Goal: Complete application form

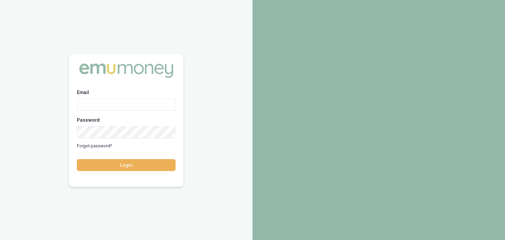
drag, startPoint x: 0, startPoint y: 0, endPoint x: 117, endPoint y: 105, distance: 157.1
click at [117, 105] on input "Email" at bounding box center [126, 105] width 99 height 12
type input "[EMAIL_ADDRESS][PERSON_NAME][DOMAIN_NAME]"
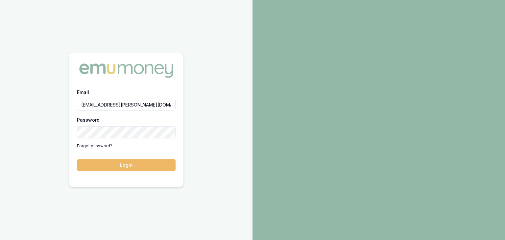
click at [113, 169] on button "Login" at bounding box center [126, 165] width 99 height 12
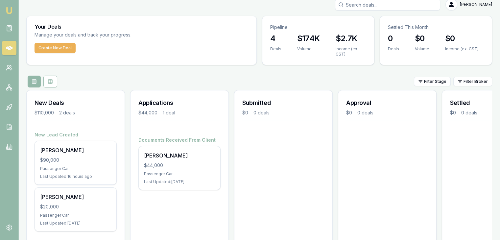
scroll to position [26, 0]
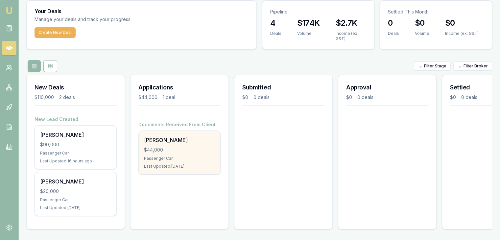
click at [155, 147] on div "$44,000" at bounding box center [179, 150] width 71 height 7
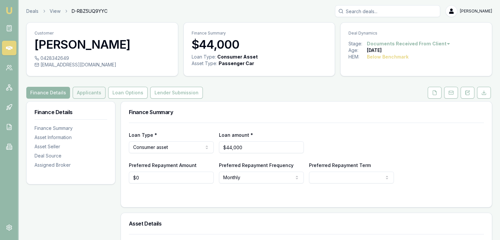
click at [78, 94] on button "Applicants" at bounding box center [89, 93] width 33 height 12
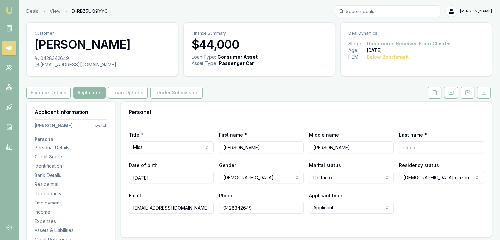
click at [99, 126] on html "Emu Broker Deals View D-RBZ5UQ9YYC [PERSON_NAME] Toggle Menu Customer [PERSON_N…" at bounding box center [250, 120] width 500 height 240
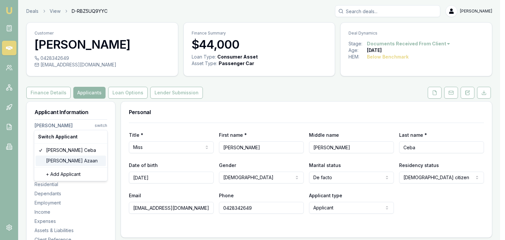
click at [59, 161] on div "UR-Rahman Azaan" at bounding box center [71, 160] width 70 height 11
select select "Mr"
select select "MALE"
select select
type input "UR-Rahman"
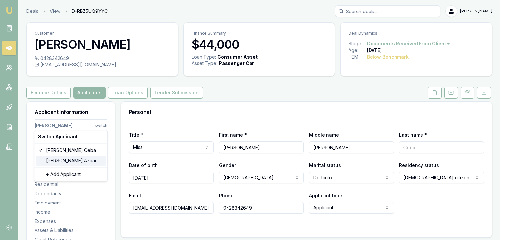
type input "Azaan"
type input "urrahman.azaan@gmail.com"
type input "0452287869"
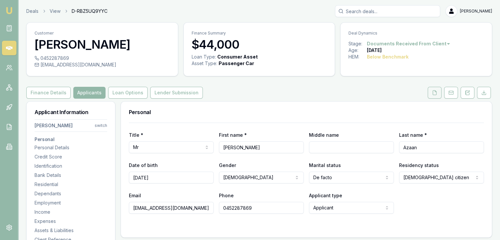
click at [435, 90] on polyline at bounding box center [435, 90] width 1 height 1
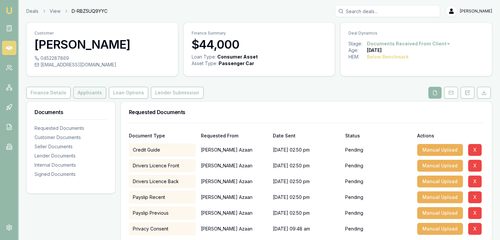
click at [89, 94] on button "Applicants" at bounding box center [89, 93] width 33 height 12
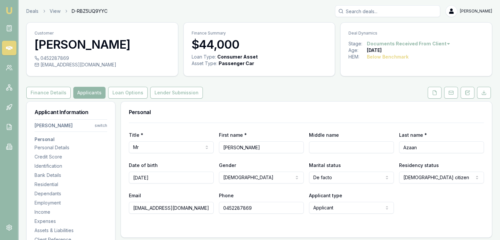
click at [227, 150] on input "UR-Rahman" at bounding box center [261, 147] width 85 height 12
type input "Ur-Rahman"
click at [435, 92] on icon at bounding box center [434, 92] width 5 height 5
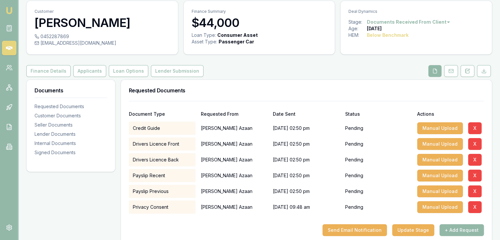
scroll to position [66, 0]
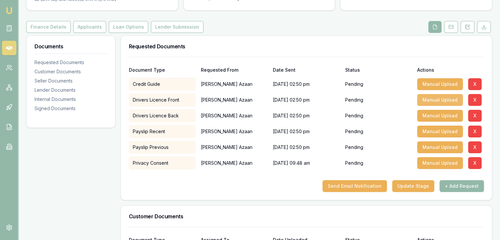
click at [427, 100] on button "Manual Upload" at bounding box center [440, 100] width 46 height 12
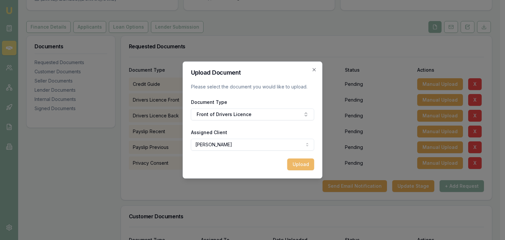
click at [300, 164] on button "Upload" at bounding box center [300, 164] width 27 height 12
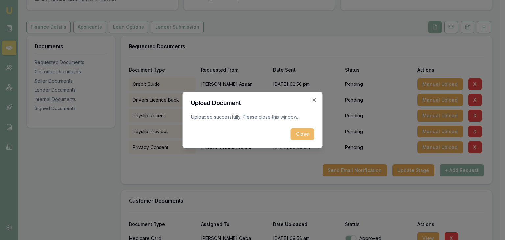
click at [304, 135] on button "Close" at bounding box center [303, 134] width 24 height 12
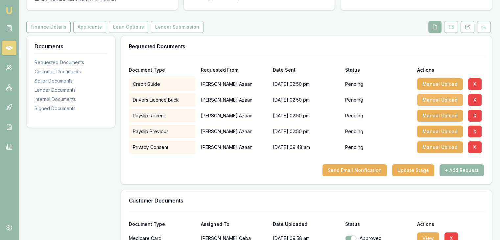
click at [435, 99] on button "Manual Upload" at bounding box center [440, 100] width 46 height 12
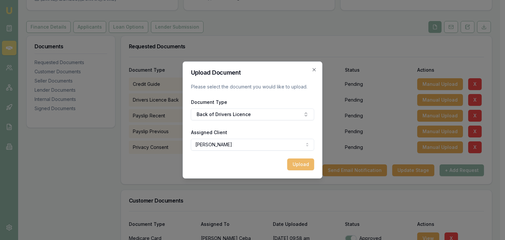
click at [297, 164] on button "Upload" at bounding box center [300, 164] width 27 height 12
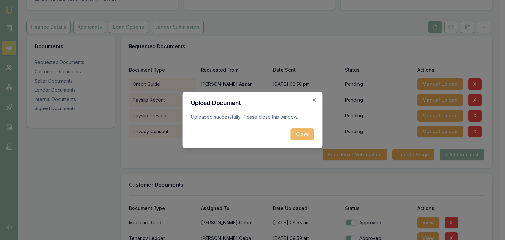
click at [305, 133] on button "Close" at bounding box center [303, 134] width 24 height 12
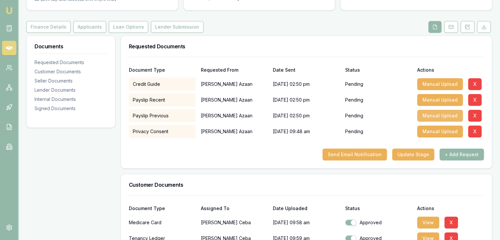
click at [429, 117] on button "Manual Upload" at bounding box center [440, 116] width 46 height 12
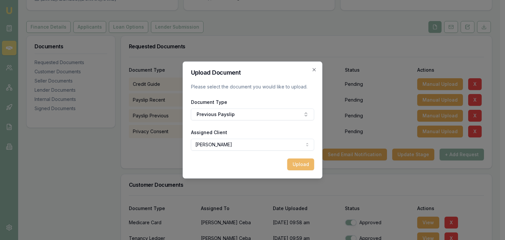
click at [299, 164] on button "Upload" at bounding box center [300, 164] width 27 height 12
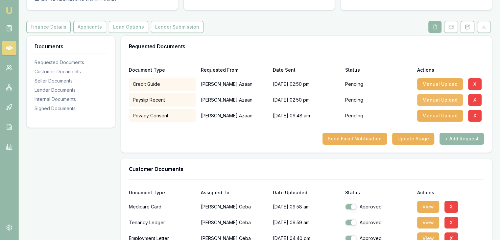
click at [434, 99] on button "Manual Upload" at bounding box center [440, 100] width 46 height 12
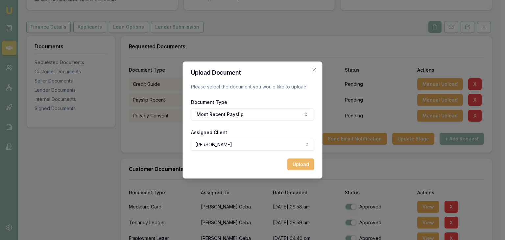
click at [296, 163] on button "Upload" at bounding box center [300, 164] width 27 height 12
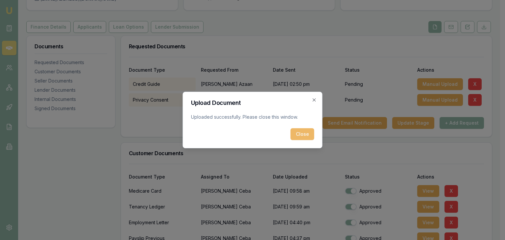
click at [299, 136] on button "Close" at bounding box center [303, 134] width 24 height 12
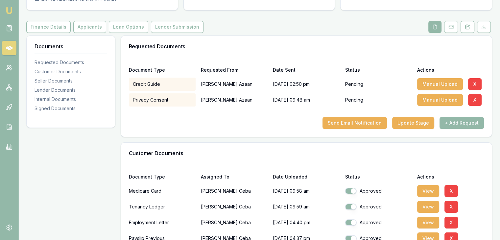
click at [283, 23] on div "Finance Details Applicants Loan Options Lender Submission" at bounding box center [259, 27] width 466 height 12
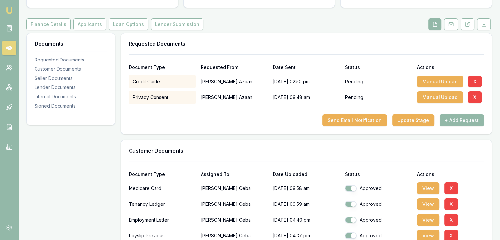
scroll to position [0, 0]
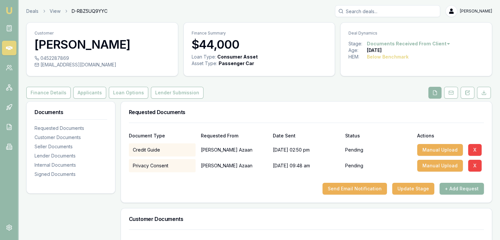
click at [458, 188] on button "+ Add Request" at bounding box center [461, 189] width 44 height 12
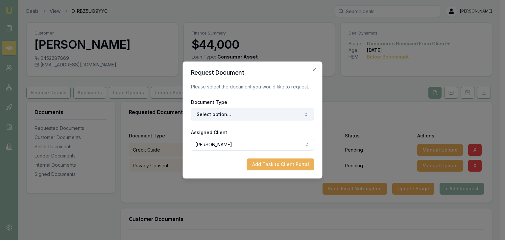
click at [231, 116] on button "Select option..." at bounding box center [252, 114] width 123 height 12
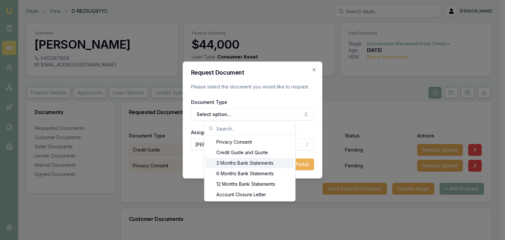
click at [230, 162] on div "3 Months Bank Statements" at bounding box center [250, 163] width 88 height 11
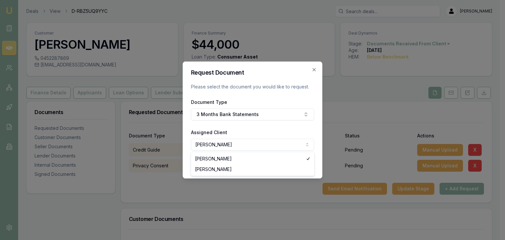
click at [267, 144] on body "Emu Broker Deals View D-RBZ5UQ9YYC Baron Ketterman Toggle Menu Customer Ur-Rahm…" at bounding box center [250, 120] width 500 height 240
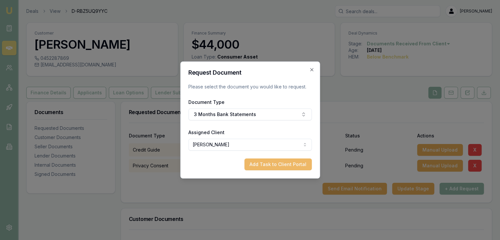
click at [265, 163] on button "Add Task to Client Portal" at bounding box center [277, 164] width 67 height 12
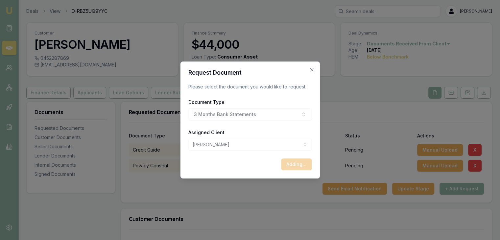
select select "U-L1U8T4XSH9"
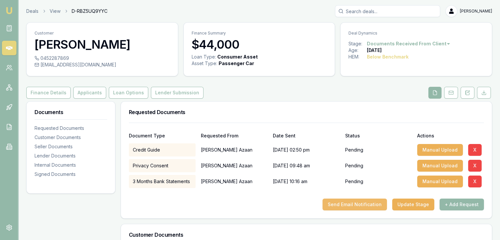
click at [345, 204] on button "Send Email Notification" at bounding box center [354, 205] width 64 height 12
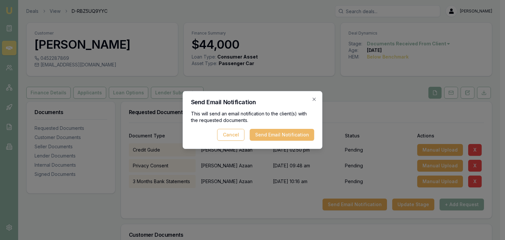
click at [277, 132] on button "Send Email Notification" at bounding box center [282, 135] width 64 height 12
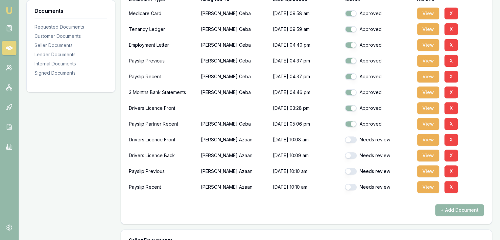
scroll to position [263, 0]
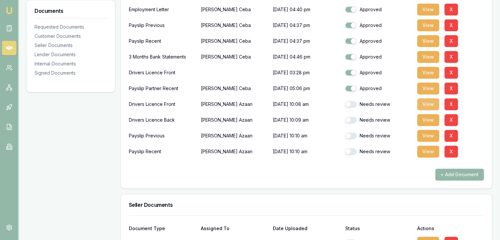
click at [427, 105] on button "View" at bounding box center [428, 104] width 22 height 12
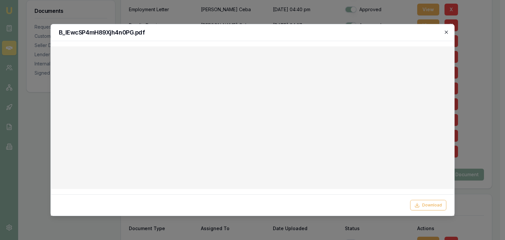
click at [446, 32] on icon "button" at bounding box center [446, 32] width 3 height 3
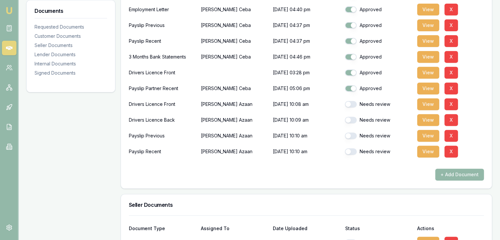
click at [353, 103] on button "button" at bounding box center [351, 104] width 12 height 7
checkbox input "true"
click at [353, 119] on button "button" at bounding box center [351, 120] width 12 height 7
checkbox input "true"
checkbox input "false"
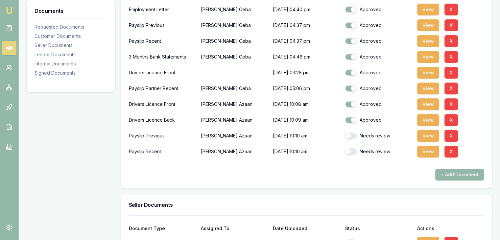
checkbox input "false"
checkbox input "true"
click at [354, 104] on button "button" at bounding box center [351, 104] width 12 height 7
checkbox input "true"
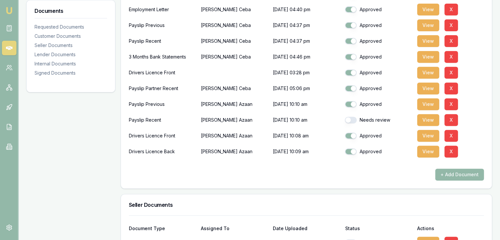
click at [353, 119] on button "button" at bounding box center [351, 120] width 12 height 7
checkbox input "true"
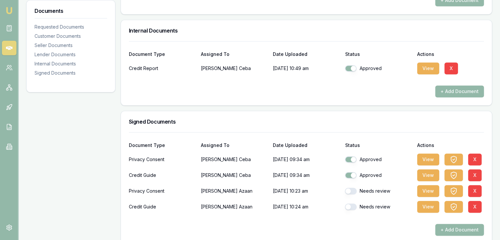
scroll to position [583, 0]
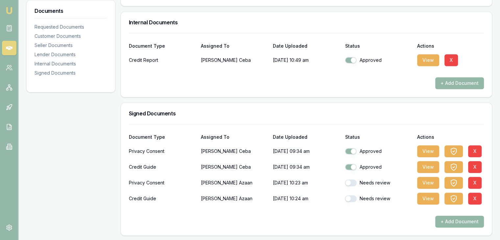
click at [354, 181] on button "button" at bounding box center [351, 182] width 12 height 7
checkbox input "true"
click at [354, 196] on button "button" at bounding box center [351, 198] width 12 height 7
checkbox input "true"
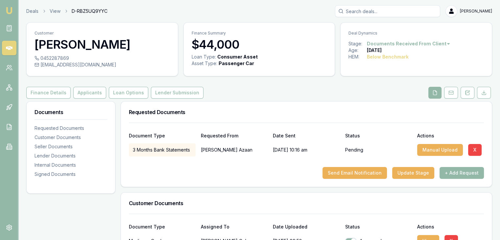
scroll to position [0, 0]
click at [84, 90] on button "Applicants" at bounding box center [89, 93] width 33 height 12
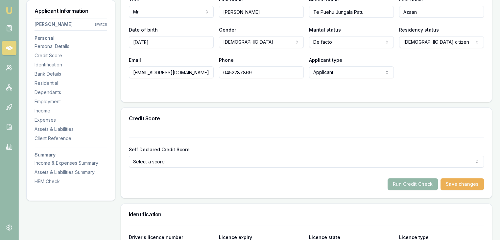
scroll to position [197, 0]
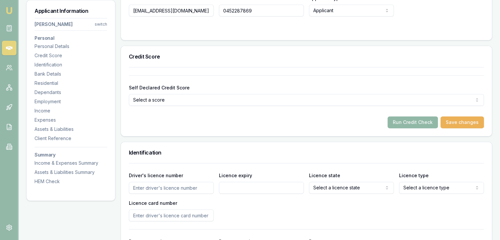
click at [400, 124] on button "Run Credit Check" at bounding box center [413, 122] width 50 height 12
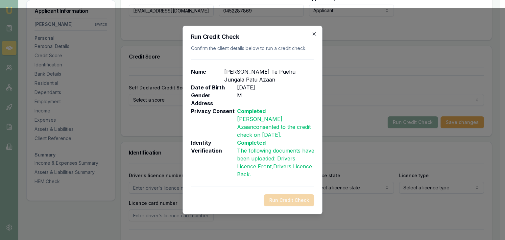
click at [314, 34] on icon "button" at bounding box center [314, 33] width 3 height 3
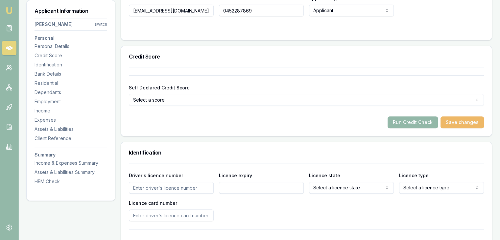
click at [466, 123] on button "Save changes" at bounding box center [461, 122] width 43 height 12
click at [413, 123] on button "Run Credit Check" at bounding box center [413, 122] width 50 height 12
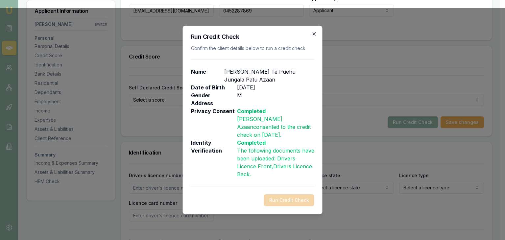
click at [315, 32] on icon "button" at bounding box center [314, 33] width 5 height 5
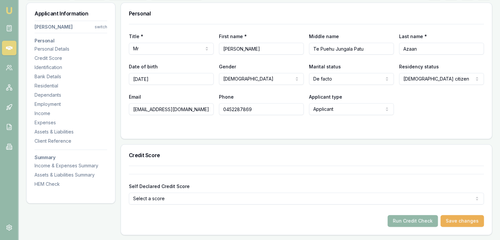
scroll to position [0, 0]
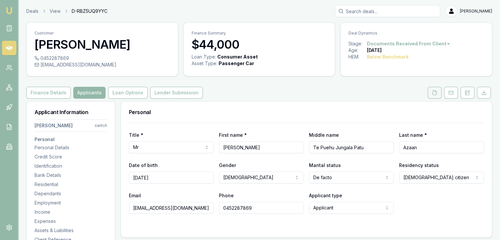
click at [434, 93] on icon at bounding box center [434, 92] width 5 height 5
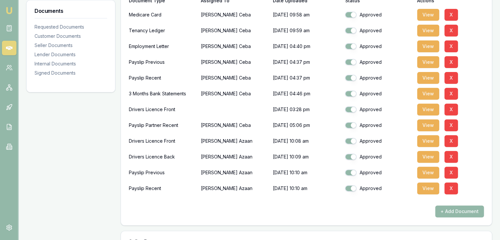
scroll to position [230, 0]
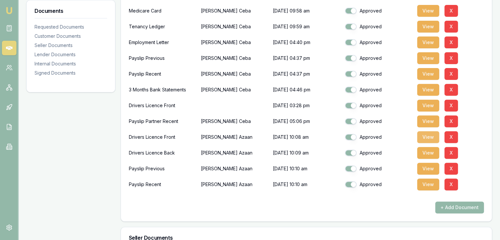
click at [430, 135] on button "View" at bounding box center [428, 137] width 22 height 12
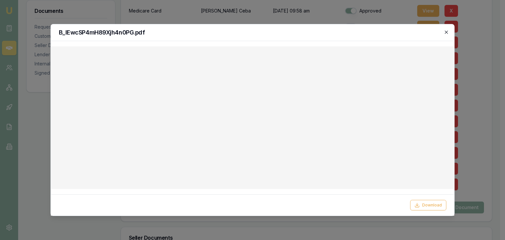
click at [447, 34] on icon "button" at bounding box center [445, 32] width 5 height 5
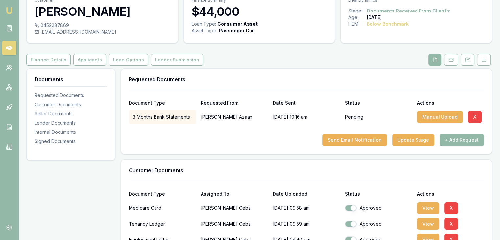
scroll to position [0, 0]
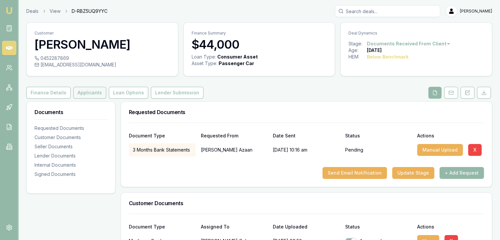
click at [78, 93] on button "Applicants" at bounding box center [89, 93] width 33 height 12
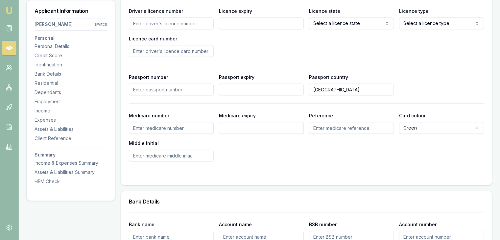
scroll to position [296, 0]
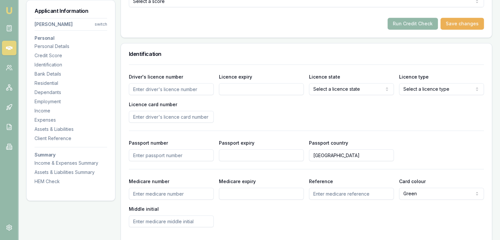
click at [142, 89] on input "Driver's licence number" at bounding box center [171, 89] width 85 height 12
type input "1448169"
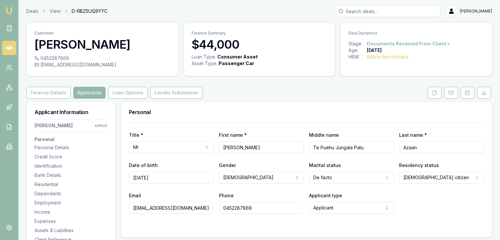
scroll to position [0, 0]
click at [161, 177] on input "31/03/2004" at bounding box center [171, 178] width 85 height 12
type input "3"
type input "12/02/2004"
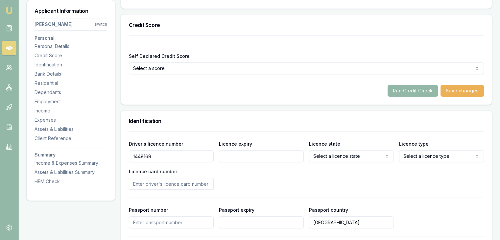
scroll to position [230, 0]
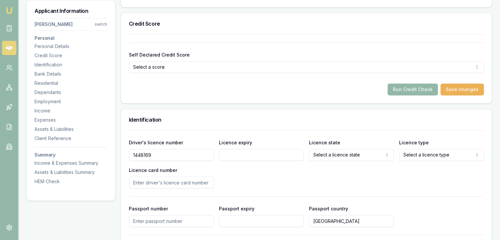
click at [230, 155] on input "Licence expiry" at bounding box center [261, 155] width 85 height 12
type input "09/07/2033"
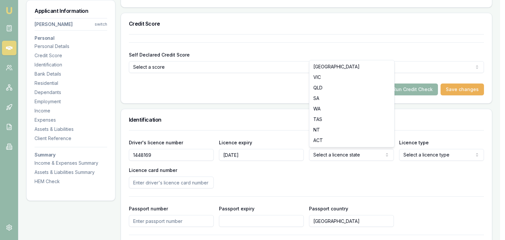
select select "NT"
select select
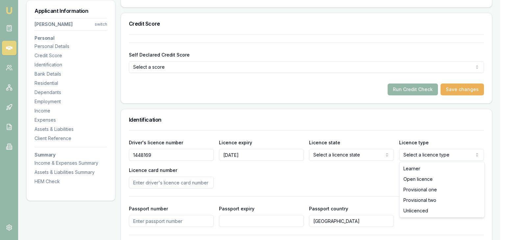
select select "OPEN_LICENCE"
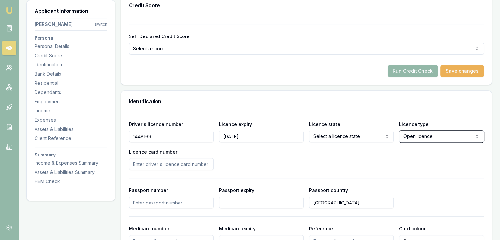
scroll to position [263, 0]
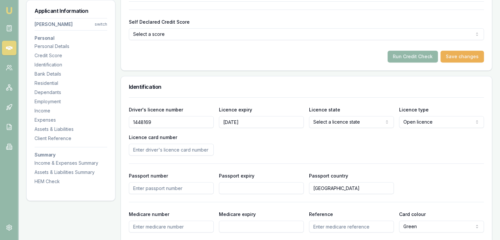
click at [142, 146] on input "Licence card number" at bounding box center [171, 150] width 85 height 12
type input "2871680"
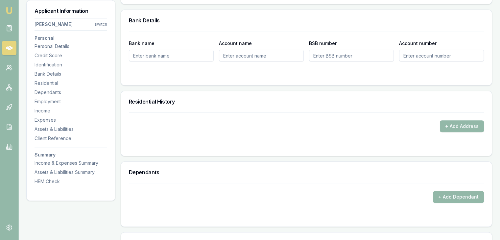
scroll to position [559, 0]
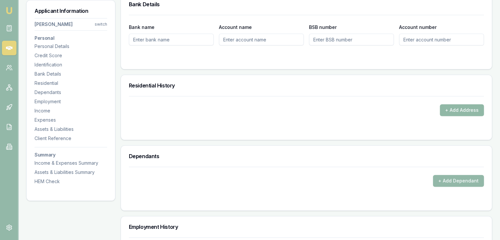
click at [459, 107] on button "+ Add Address" at bounding box center [462, 110] width 44 height 12
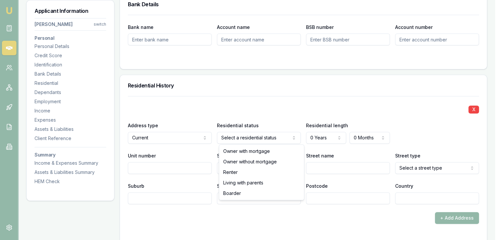
select select "RENTER"
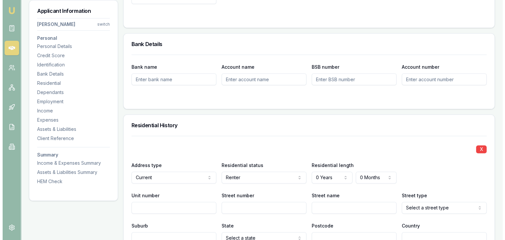
scroll to position [592, 0]
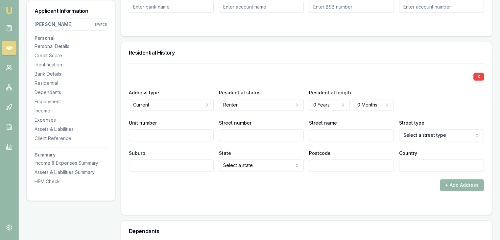
click at [155, 134] on input "Unit number" at bounding box center [171, 135] width 85 height 12
type input "2"
type input "8"
type input "Priore"
select select "Colonnade"
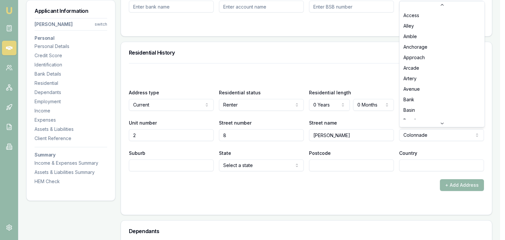
scroll to position [238, 0]
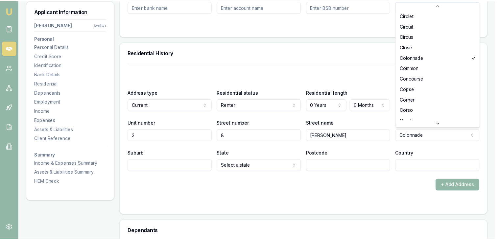
scroll to position [304, 0]
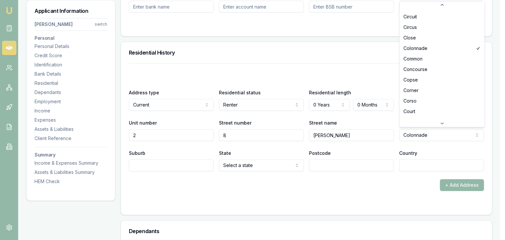
select select "Court"
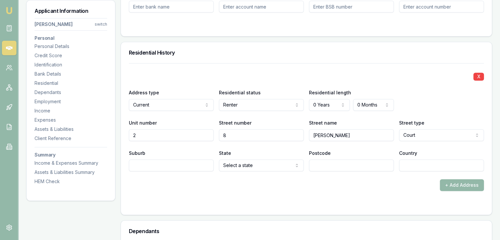
click at [139, 163] on input "Suburb" at bounding box center [171, 165] width 85 height 12
type input "Moulden"
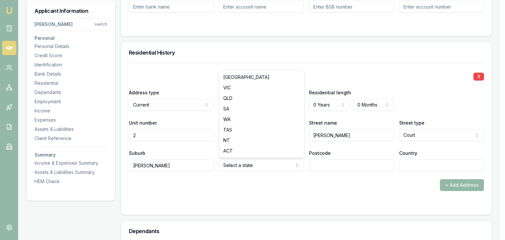
select select "NT"
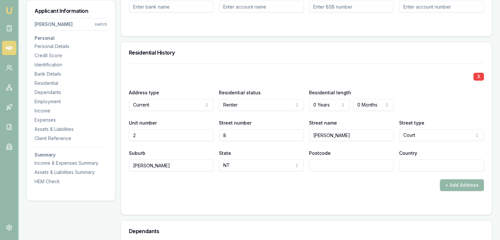
click at [322, 168] on input "Postcode" at bounding box center [351, 165] width 85 height 12
click at [333, 168] on input "Postcode" at bounding box center [351, 165] width 85 height 12
type input "0830"
type input "Australia"
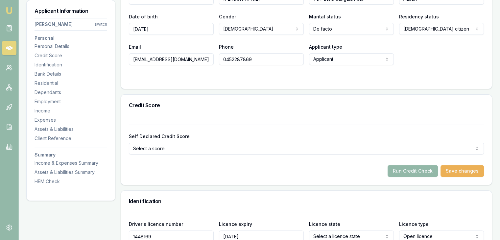
scroll to position [197, 0]
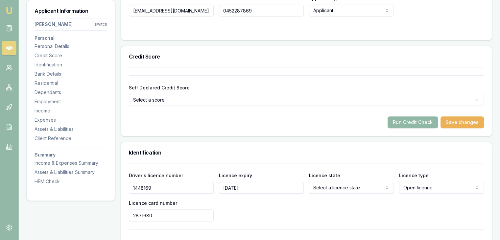
click at [415, 121] on button "Run Credit Check" at bounding box center [413, 122] width 50 height 12
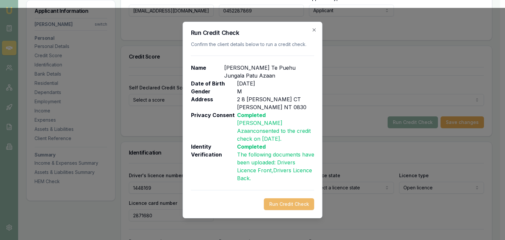
click at [281, 204] on button "Run Credit Check" at bounding box center [289, 204] width 50 height 12
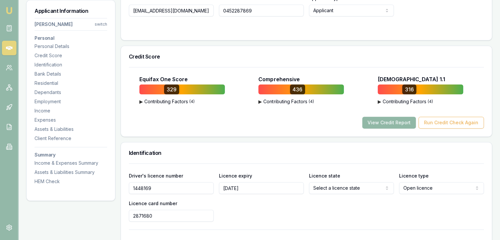
click at [387, 120] on button "View Credit Report" at bounding box center [389, 123] width 54 height 12
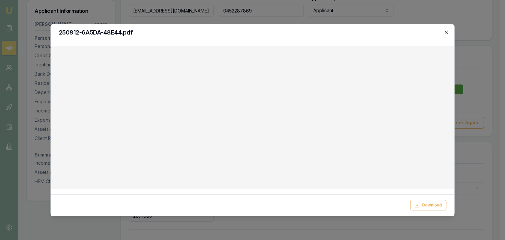
click at [446, 33] on icon "button" at bounding box center [446, 32] width 3 height 3
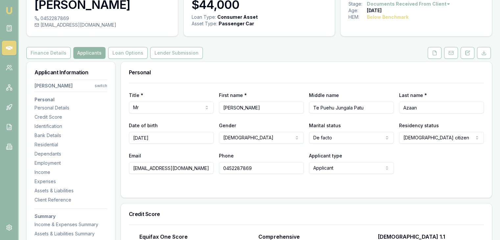
scroll to position [0, 0]
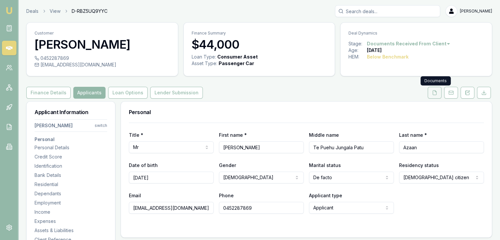
click at [435, 93] on icon at bounding box center [434, 92] width 5 height 5
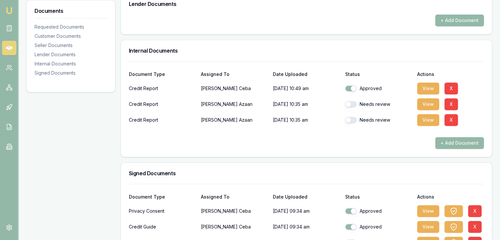
scroll to position [559, 0]
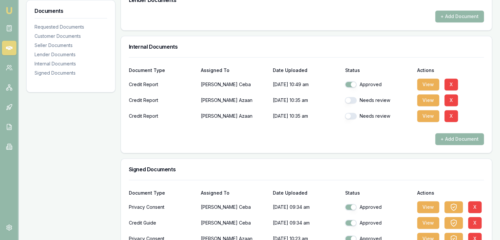
click at [354, 99] on button "button" at bounding box center [351, 100] width 12 height 7
checkbox input "false"
click at [356, 117] on button "button" at bounding box center [351, 116] width 12 height 7
click at [354, 114] on button "button" at bounding box center [351, 116] width 12 height 7
checkbox input "true"
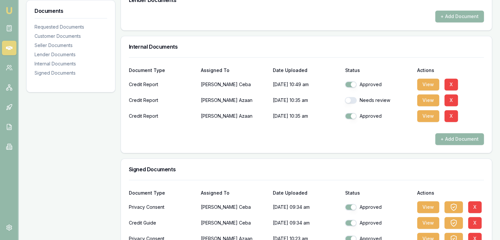
click at [354, 99] on button "button" at bounding box center [351, 100] width 12 height 7
checkbox input "true"
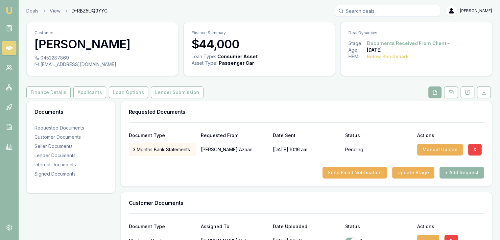
scroll to position [0, 0]
click at [126, 91] on button "Loan Options" at bounding box center [128, 93] width 39 height 12
